Goal: Information Seeking & Learning: Learn about a topic

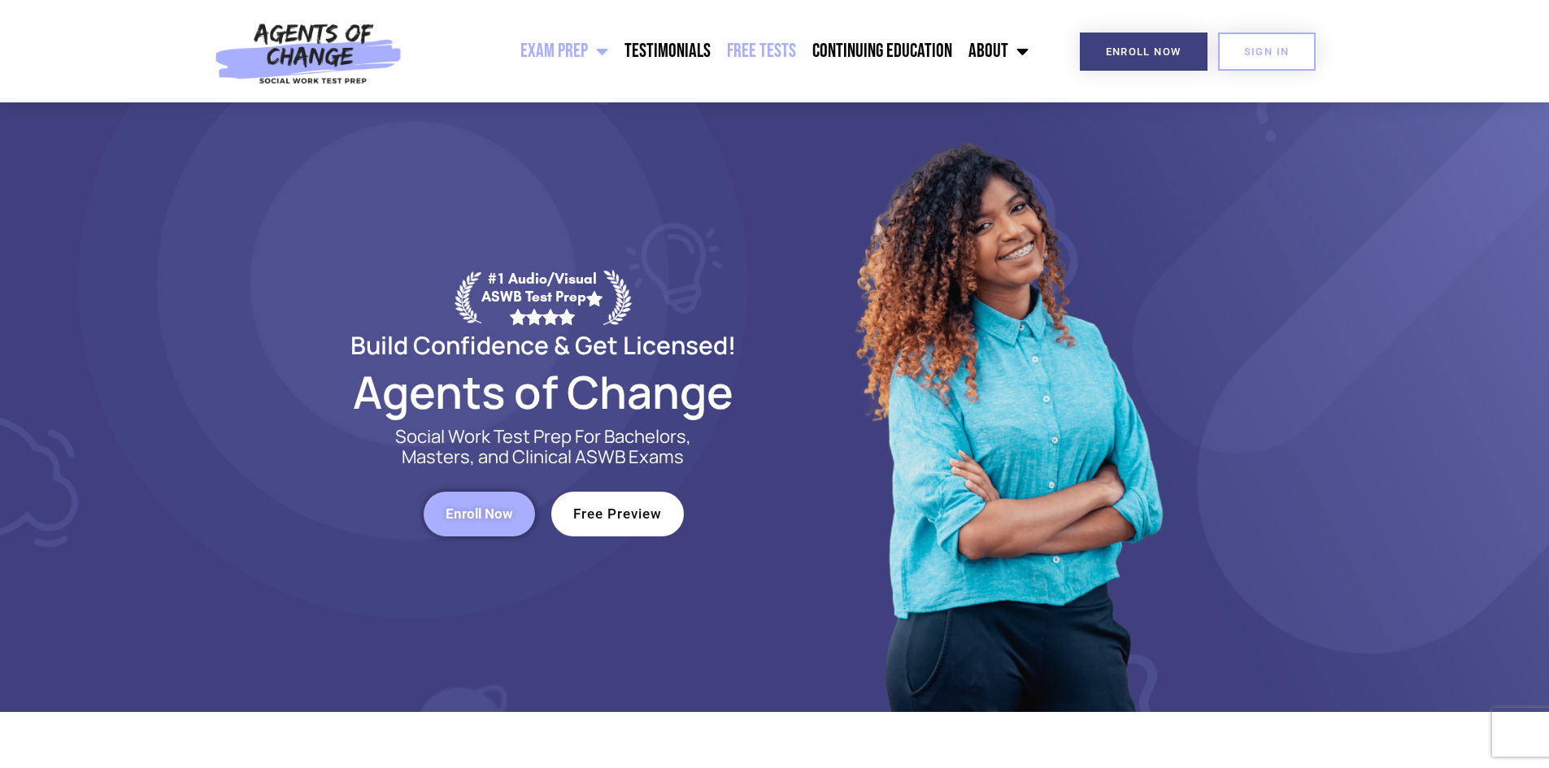
click at [774, 43] on link "Free Tests" at bounding box center [761, 51] width 85 height 41
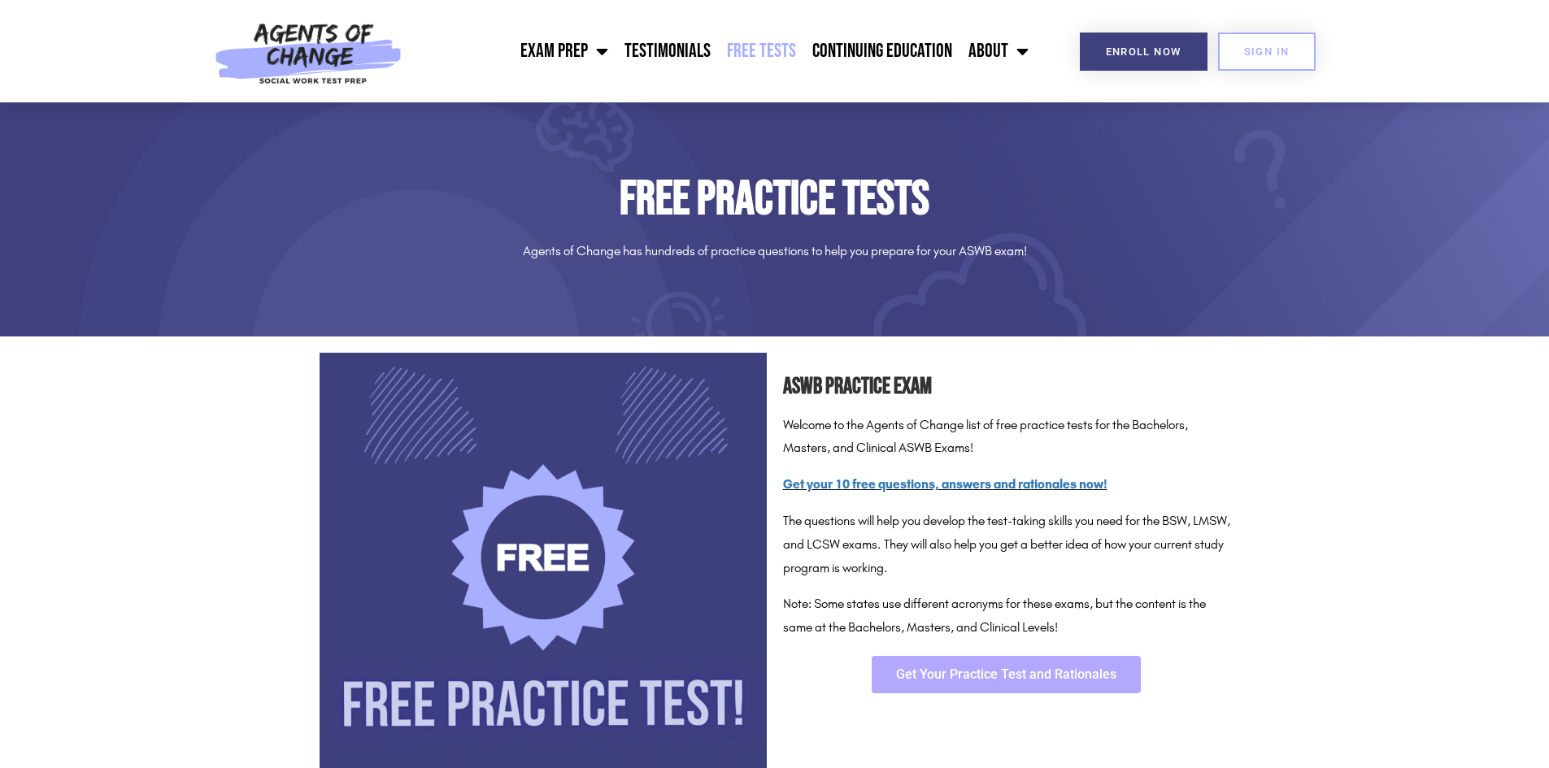
click at [987, 671] on span "Get Your Practice Test and Rationales" at bounding box center [1006, 674] width 220 height 13
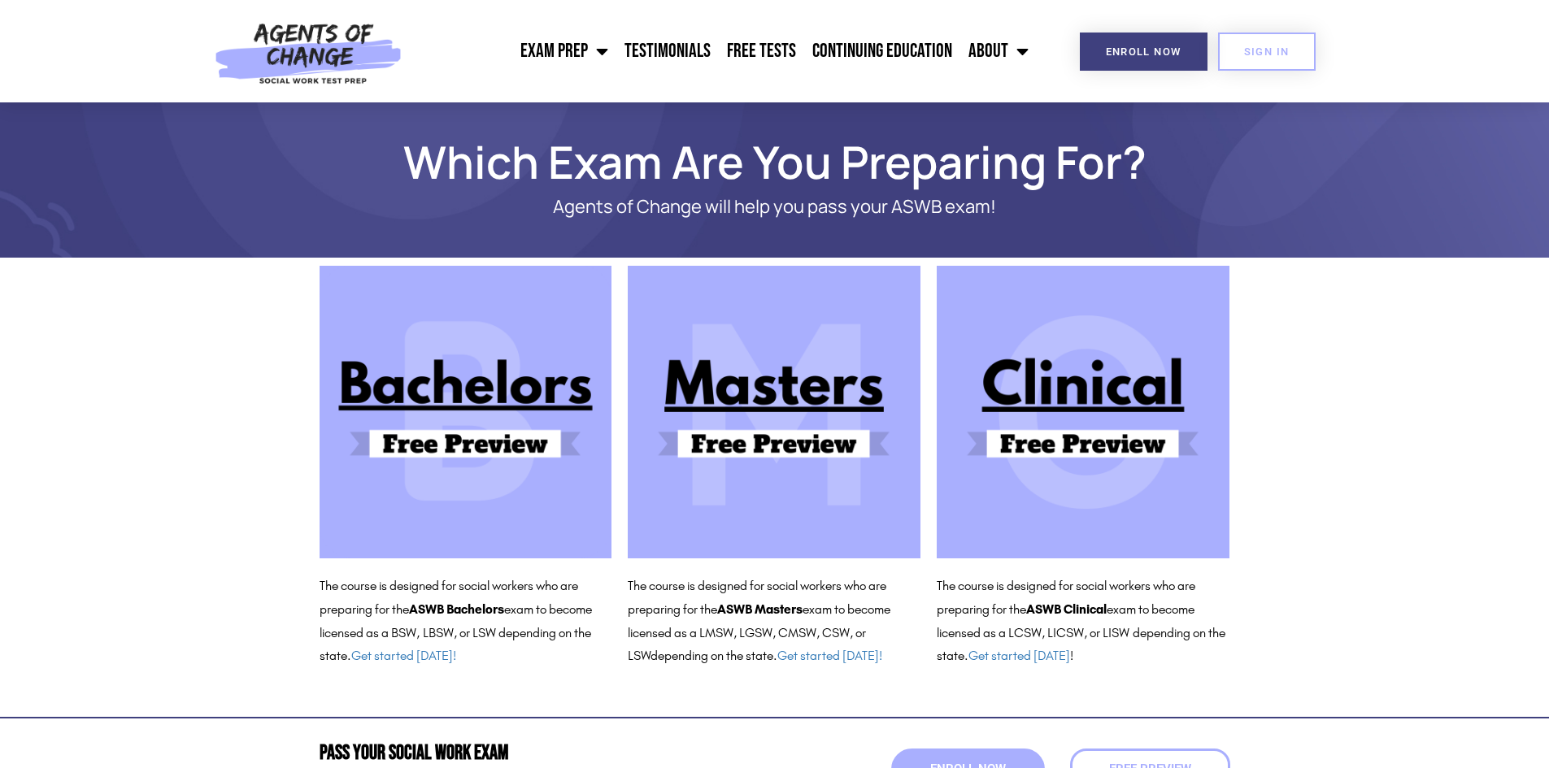
click at [736, 444] on img at bounding box center [774, 412] width 293 height 293
